Goal: Navigation & Orientation: Find specific page/section

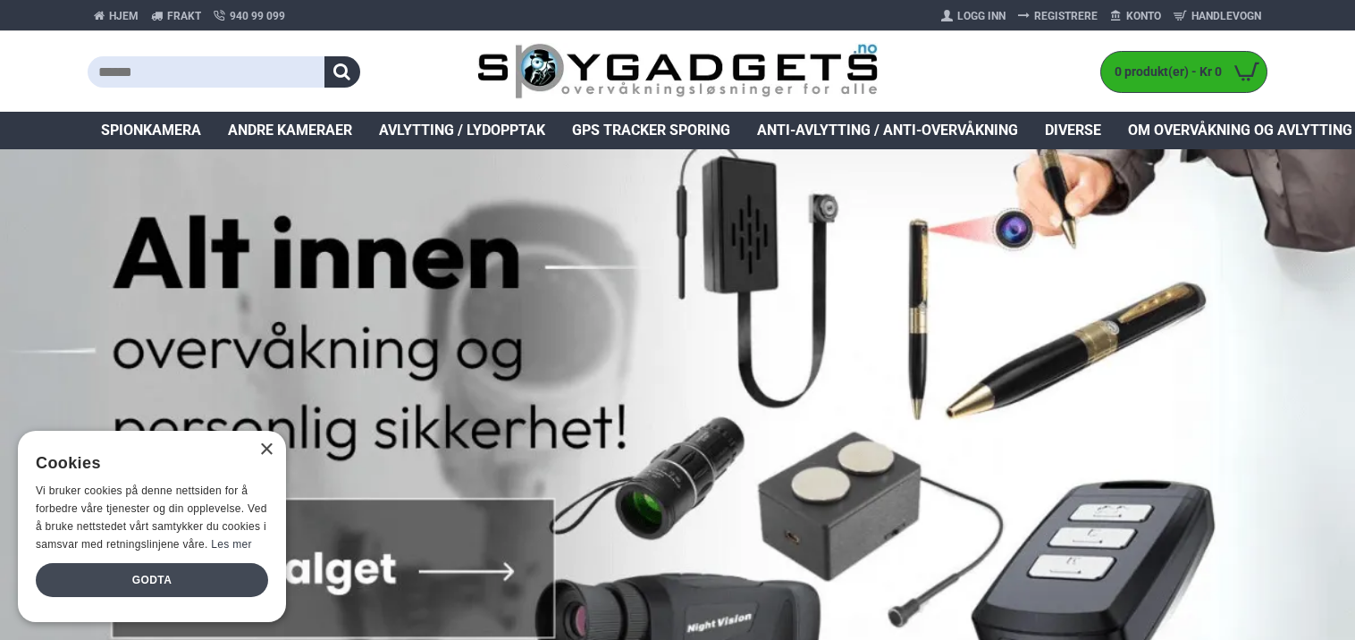
click at [138, 584] on div "Godta" at bounding box center [152, 580] width 232 height 34
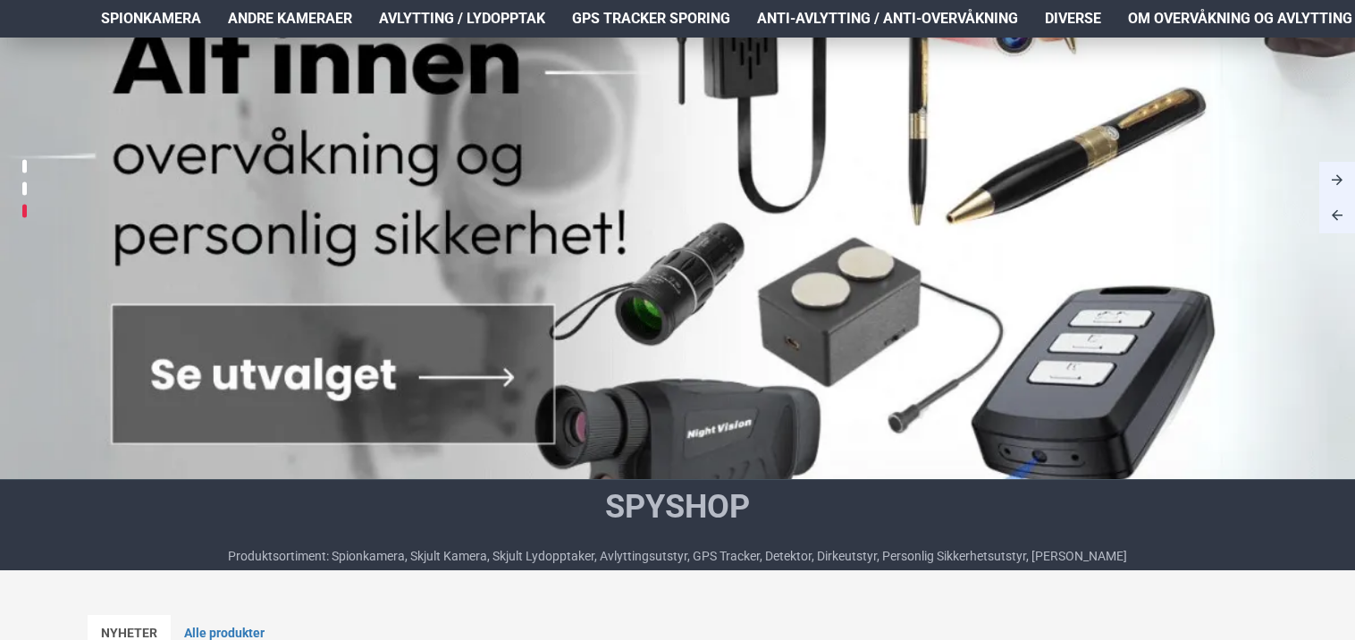
scroll to position [179, 0]
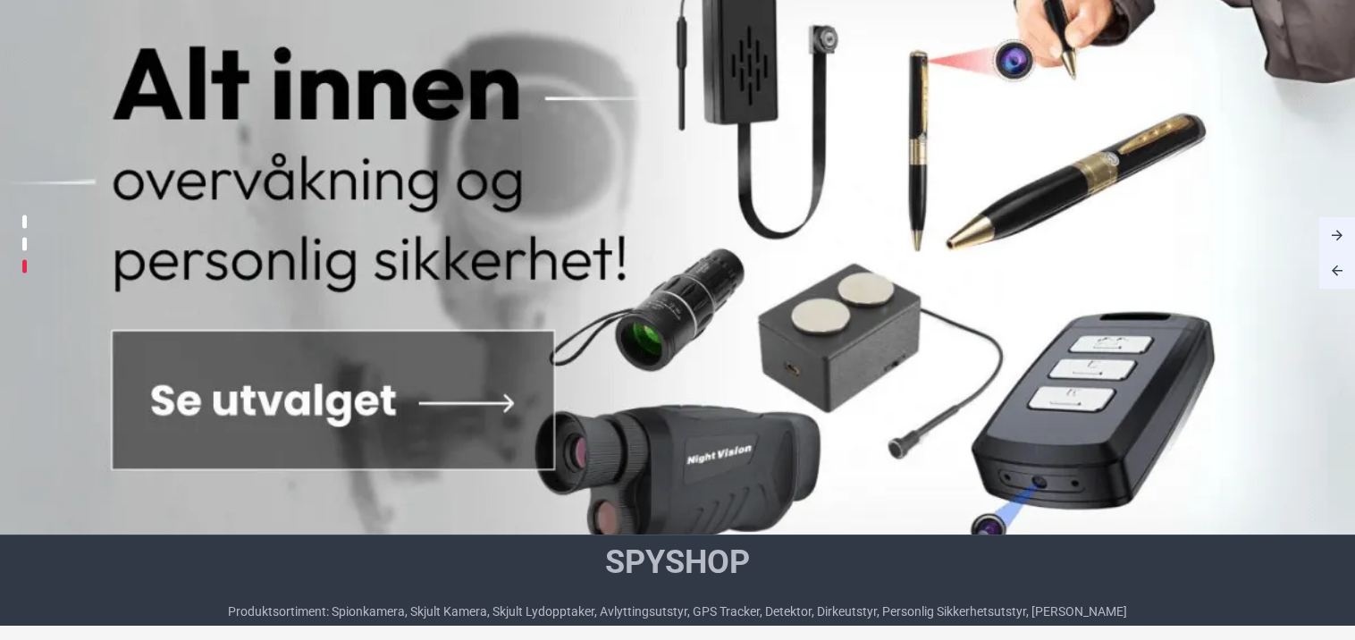
click at [253, 401] on link at bounding box center [677, 252] width 1355 height 564
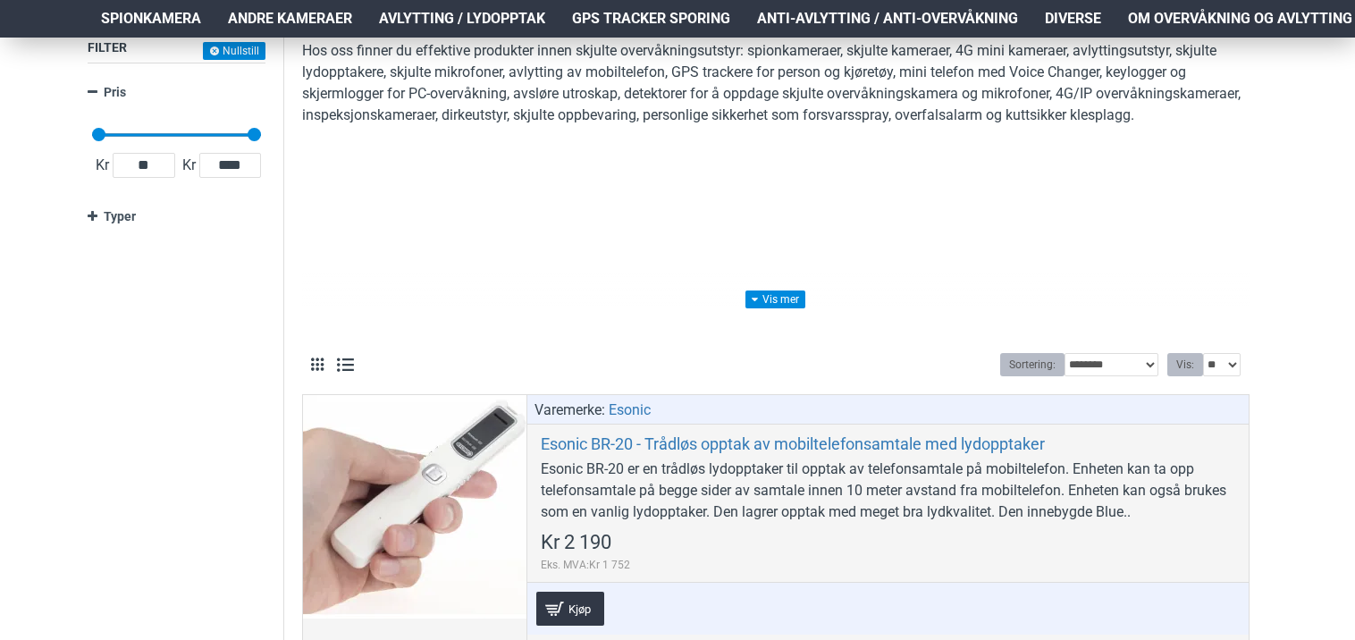
scroll to position [268, 0]
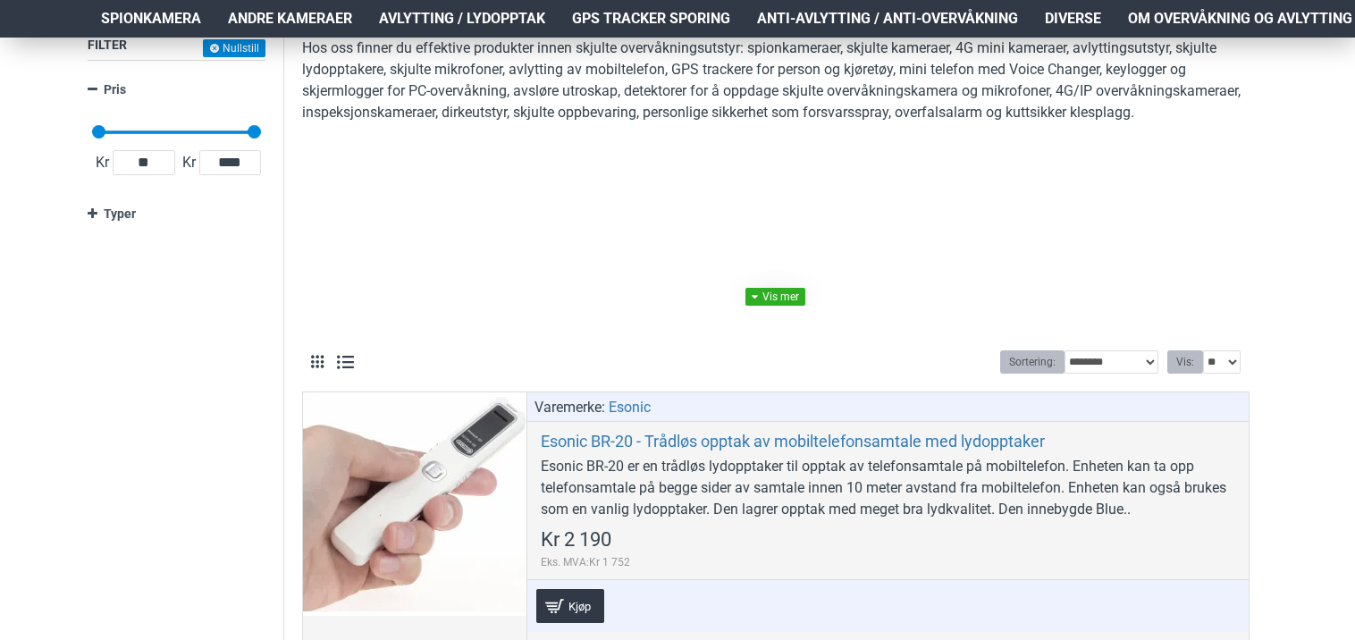
click at [786, 300] on link at bounding box center [776, 297] width 60 height 18
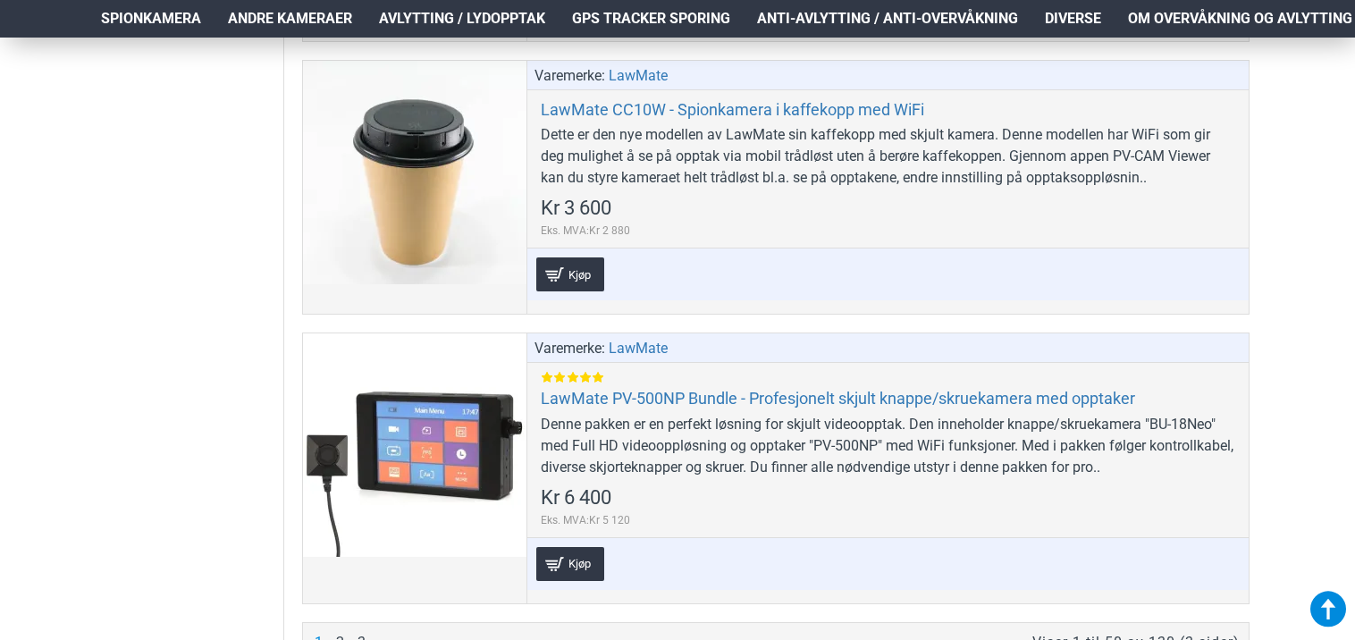
scroll to position [13411, 0]
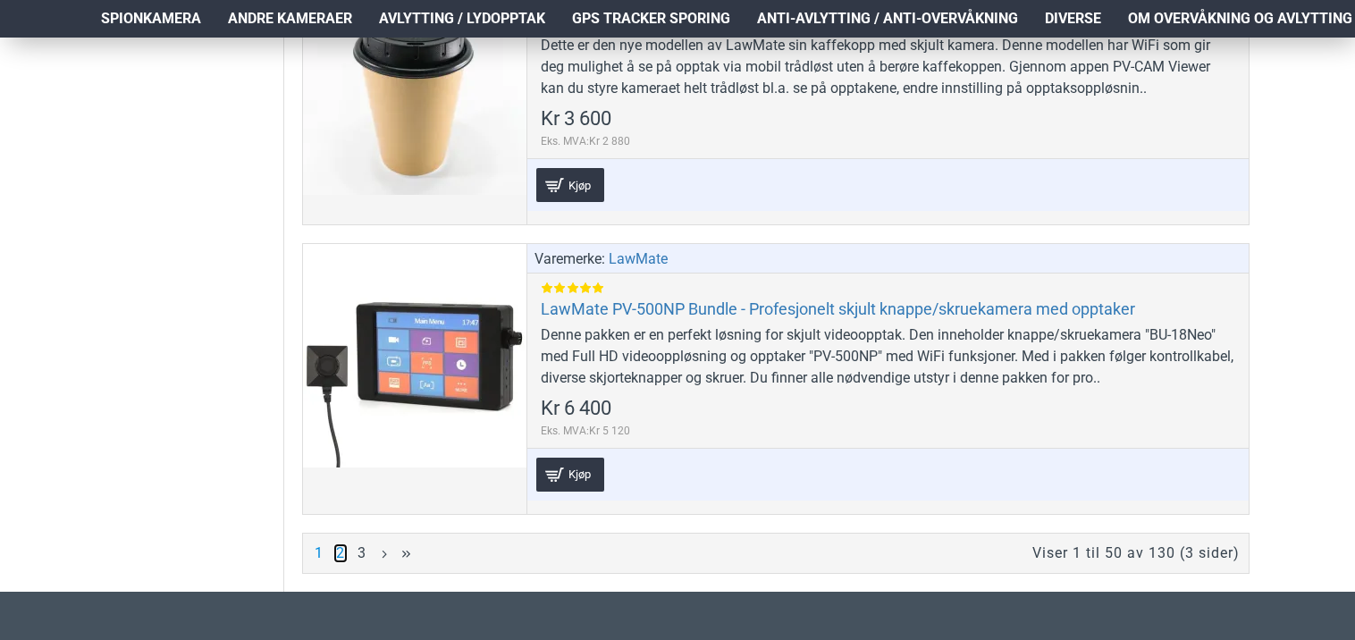
click at [339, 544] on link "2" at bounding box center [340, 554] width 14 height 20
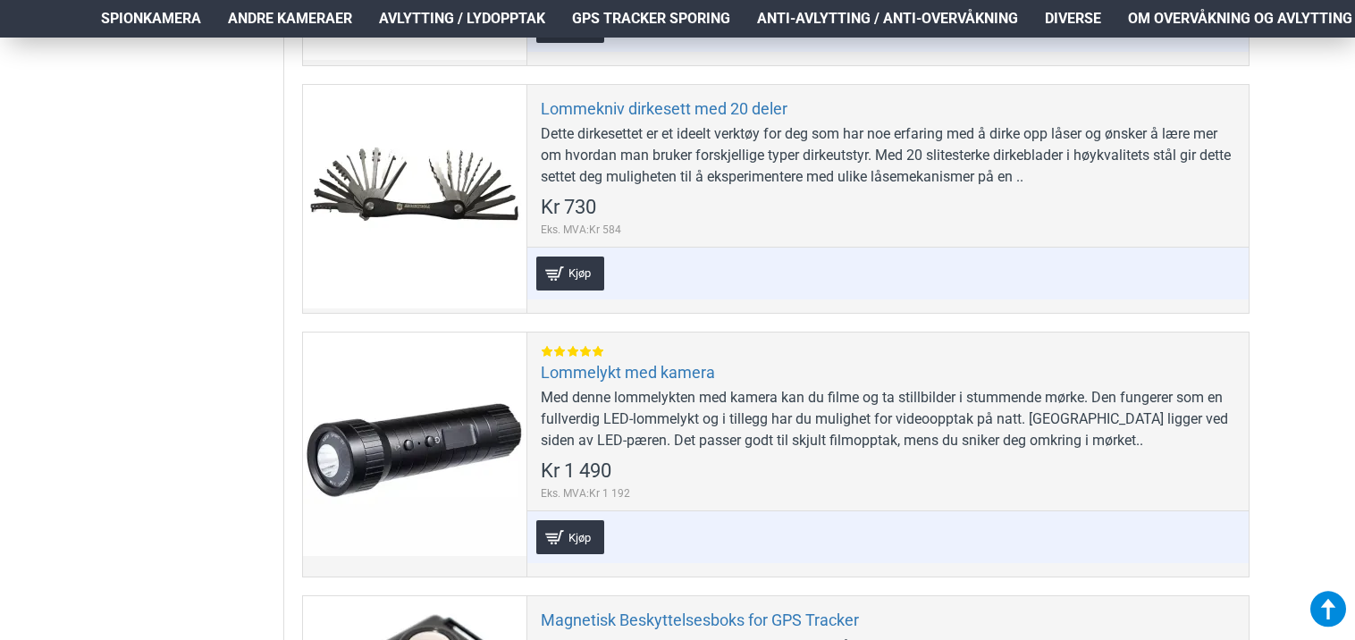
scroll to position [1699, 0]
